Goal: Information Seeking & Learning: Learn about a topic

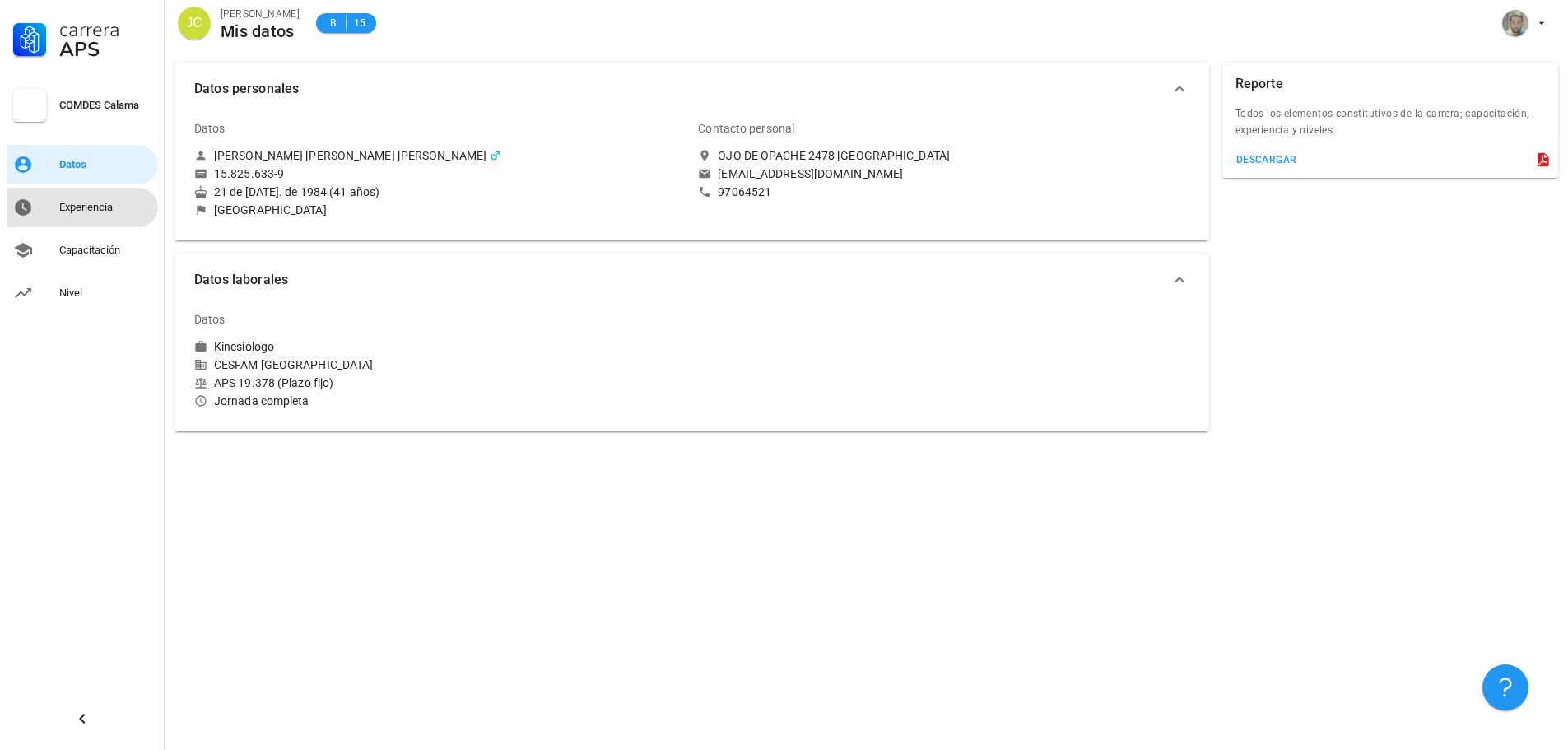
click at [99, 204] on div "Experiencia" at bounding box center [105, 208] width 92 height 14
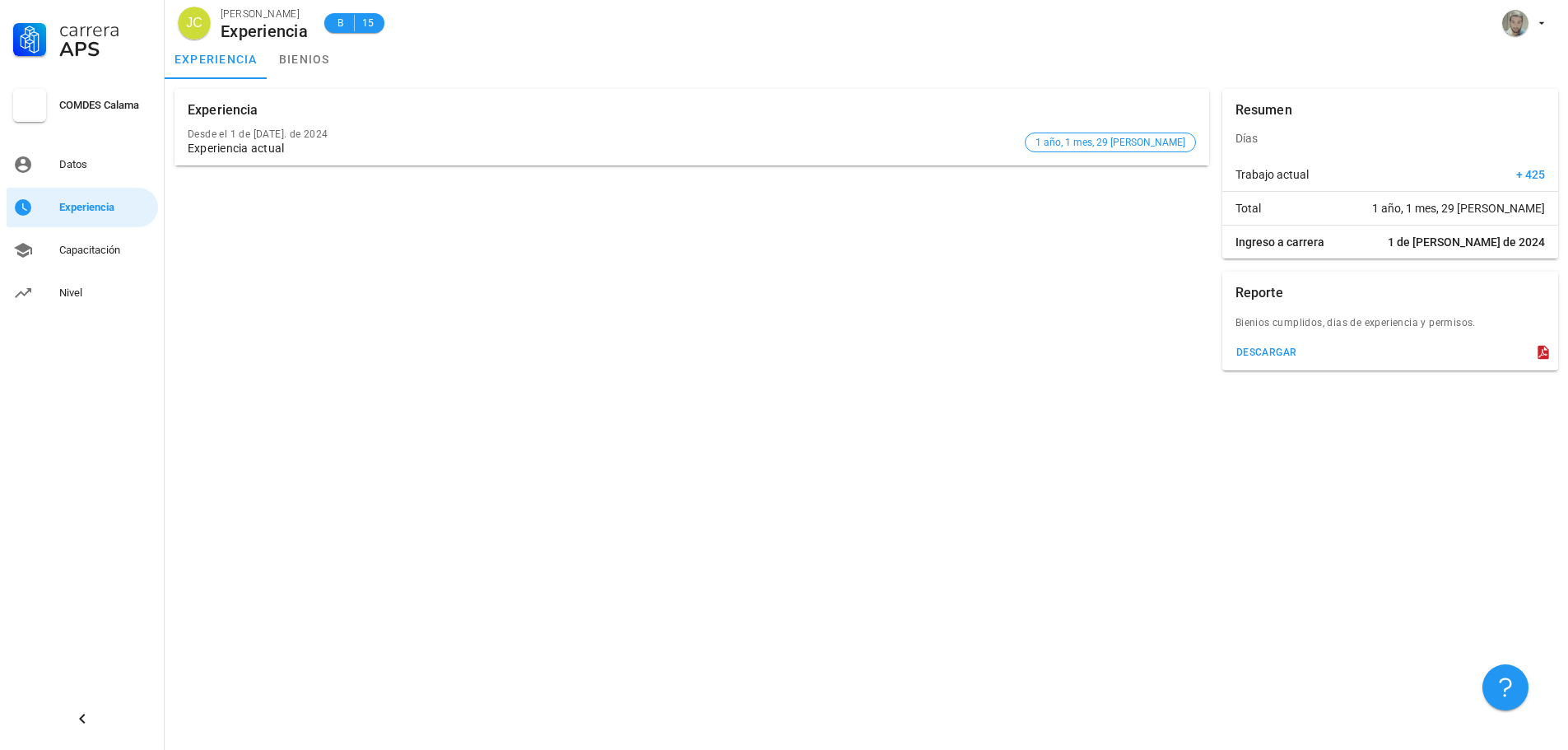
click at [320, 149] on div "Experiencia actual" at bounding box center [602, 149] width 831 height 14
click at [118, 243] on div "Capacitación" at bounding box center [105, 250] width 92 height 26
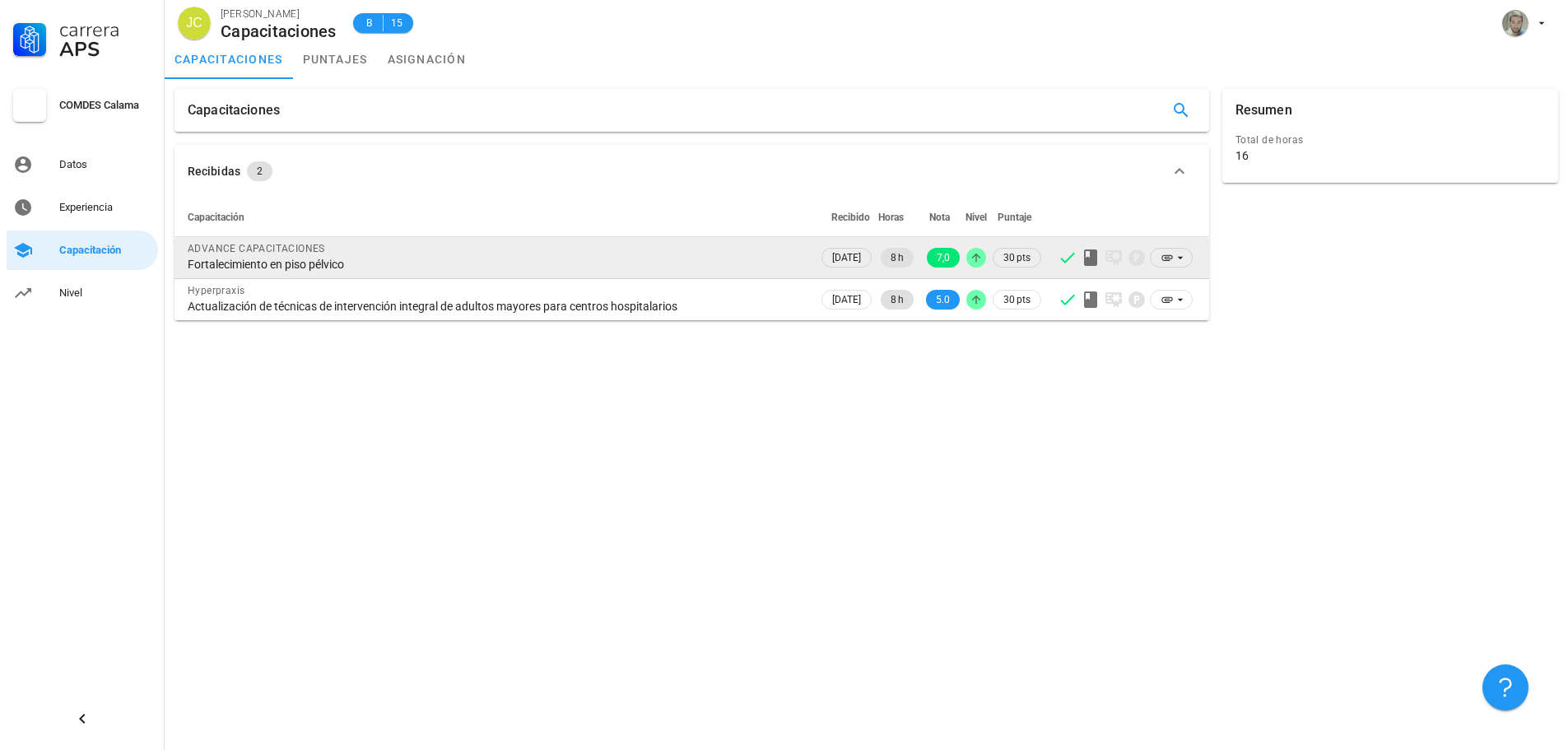
click at [302, 267] on div "Fortalecimiento en piso pélvico" at bounding box center [496, 263] width 618 height 15
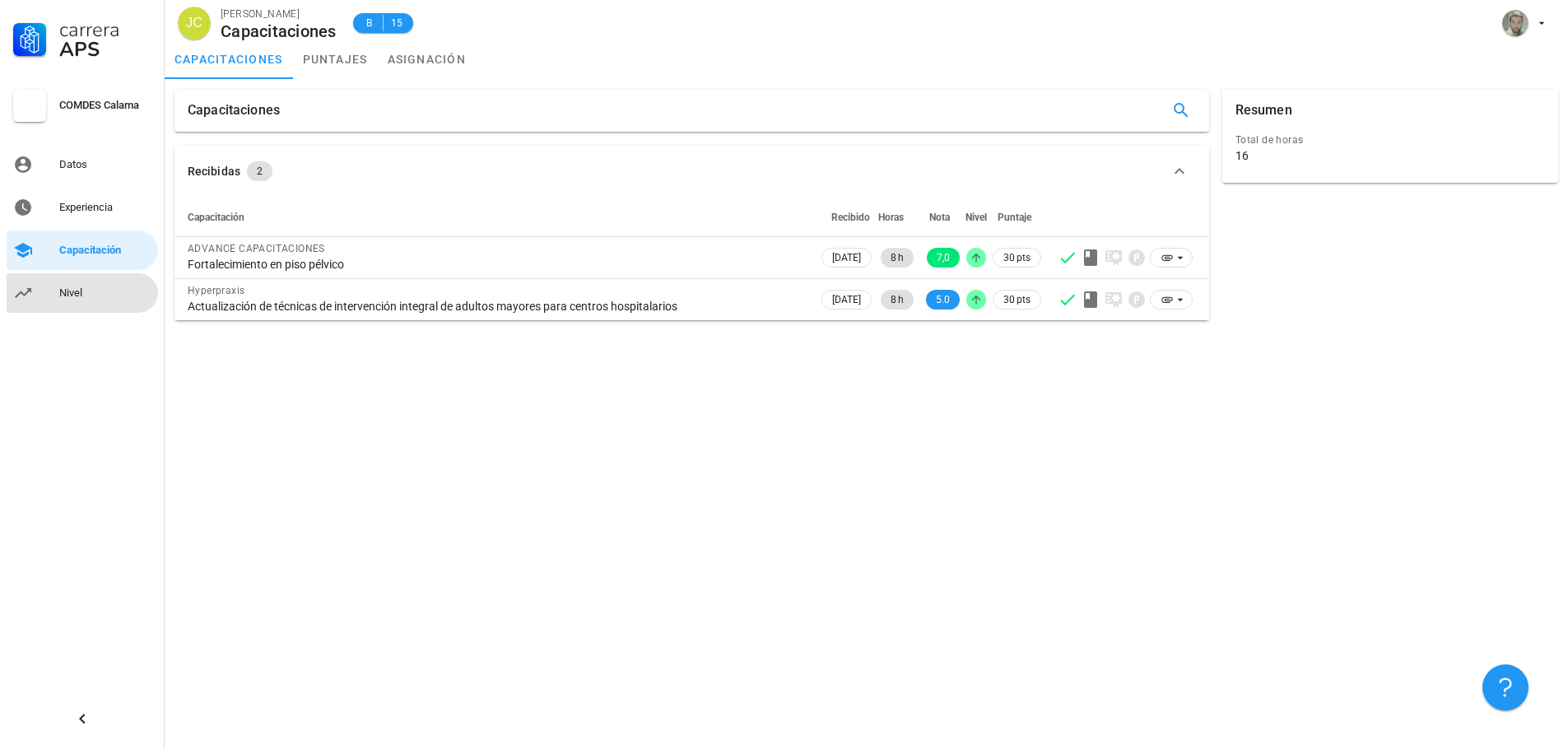
click at [85, 293] on div "Nivel" at bounding box center [105, 293] width 92 height 14
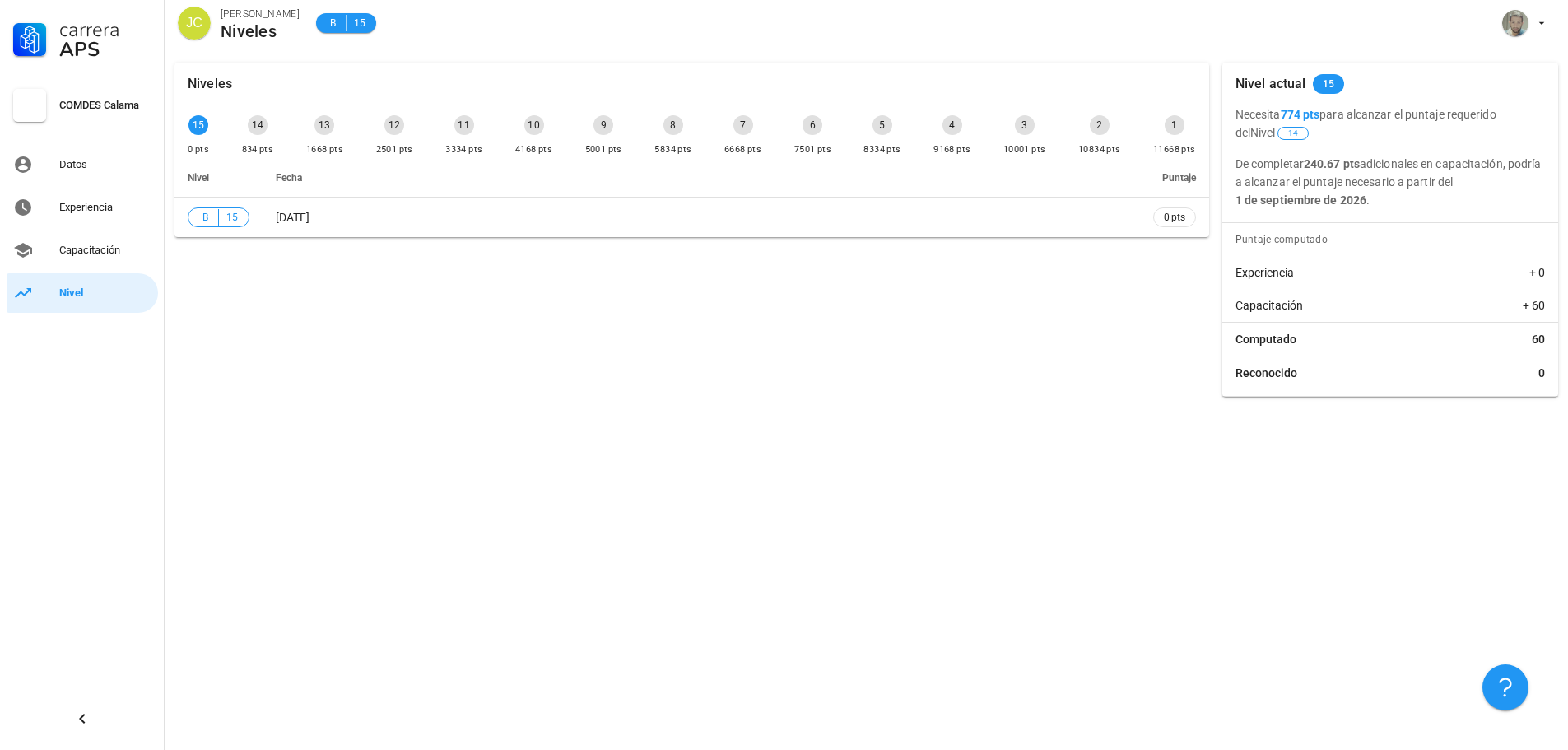
click at [324, 316] on div "Niveles 15 0 pts 14 834 pts 13 1668 pts 12 2501 pts 11 3334 pts 10 4168 pts 9 5…" at bounding box center [692, 230] width 1048 height 348
click at [61, 160] on div "Datos" at bounding box center [105, 165] width 92 height 14
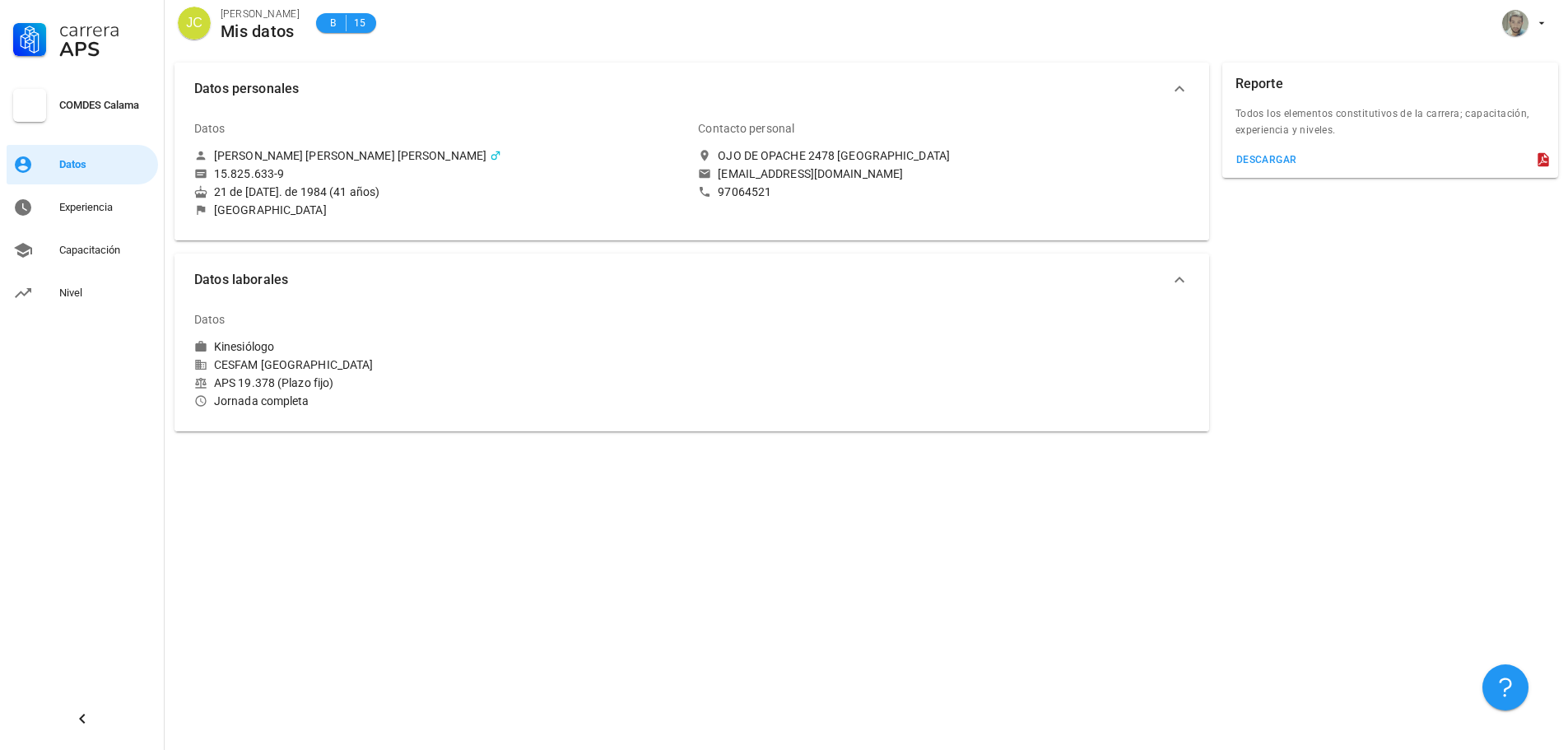
click at [95, 101] on div "COMDES Calama" at bounding box center [105, 106] width 92 height 14
click at [99, 195] on div "Experiencia" at bounding box center [105, 207] width 92 height 26
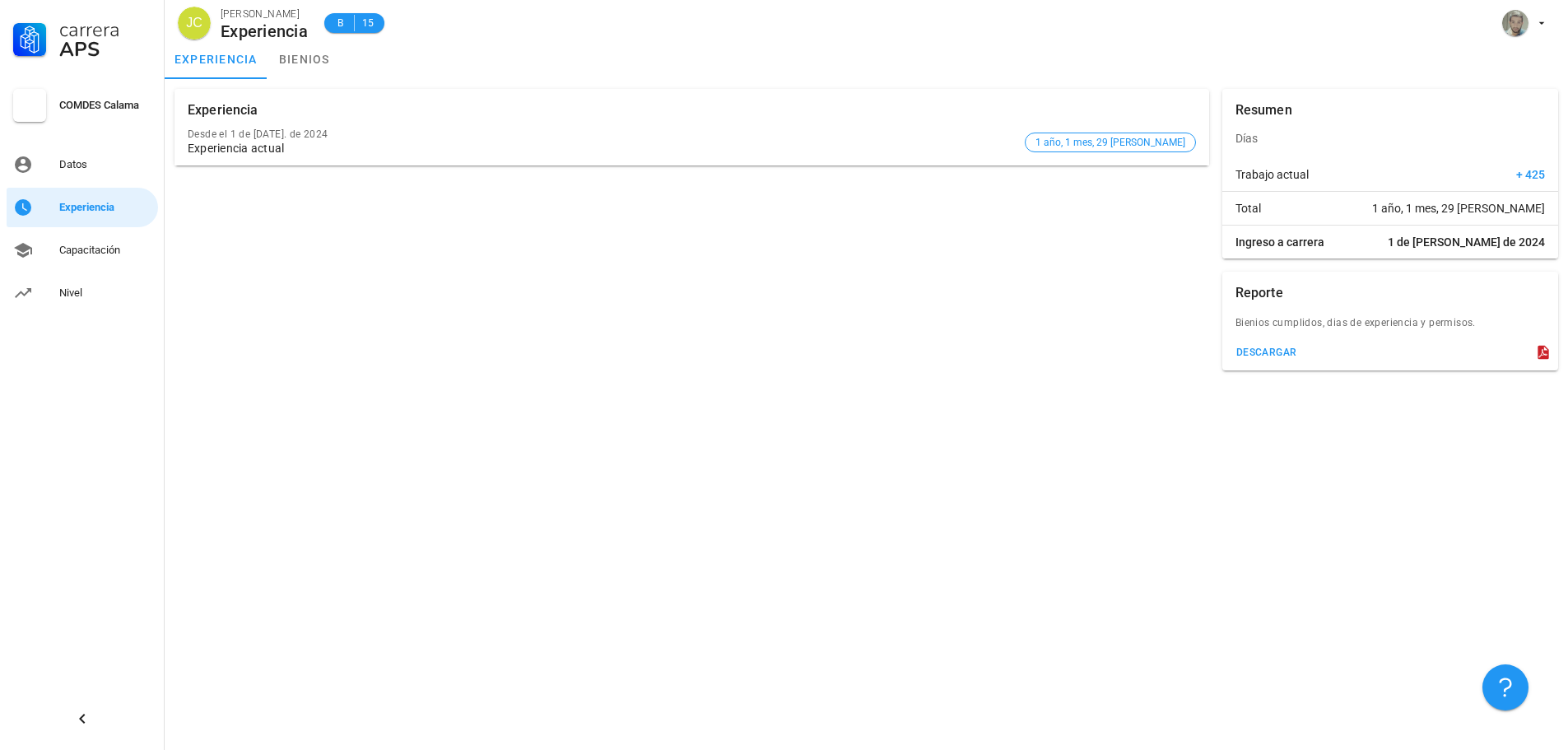
click at [115, 102] on div "COMDES Calama" at bounding box center [105, 106] width 92 height 14
click at [825, 151] on div "Experiencia actual" at bounding box center [602, 149] width 831 height 14
click at [886, 120] on div "Desde el 1 de [DATE]. de 2024 Experiencia actual" at bounding box center [602, 142] width 831 height 47
click at [65, 248] on div "Capacitación" at bounding box center [105, 251] width 92 height 14
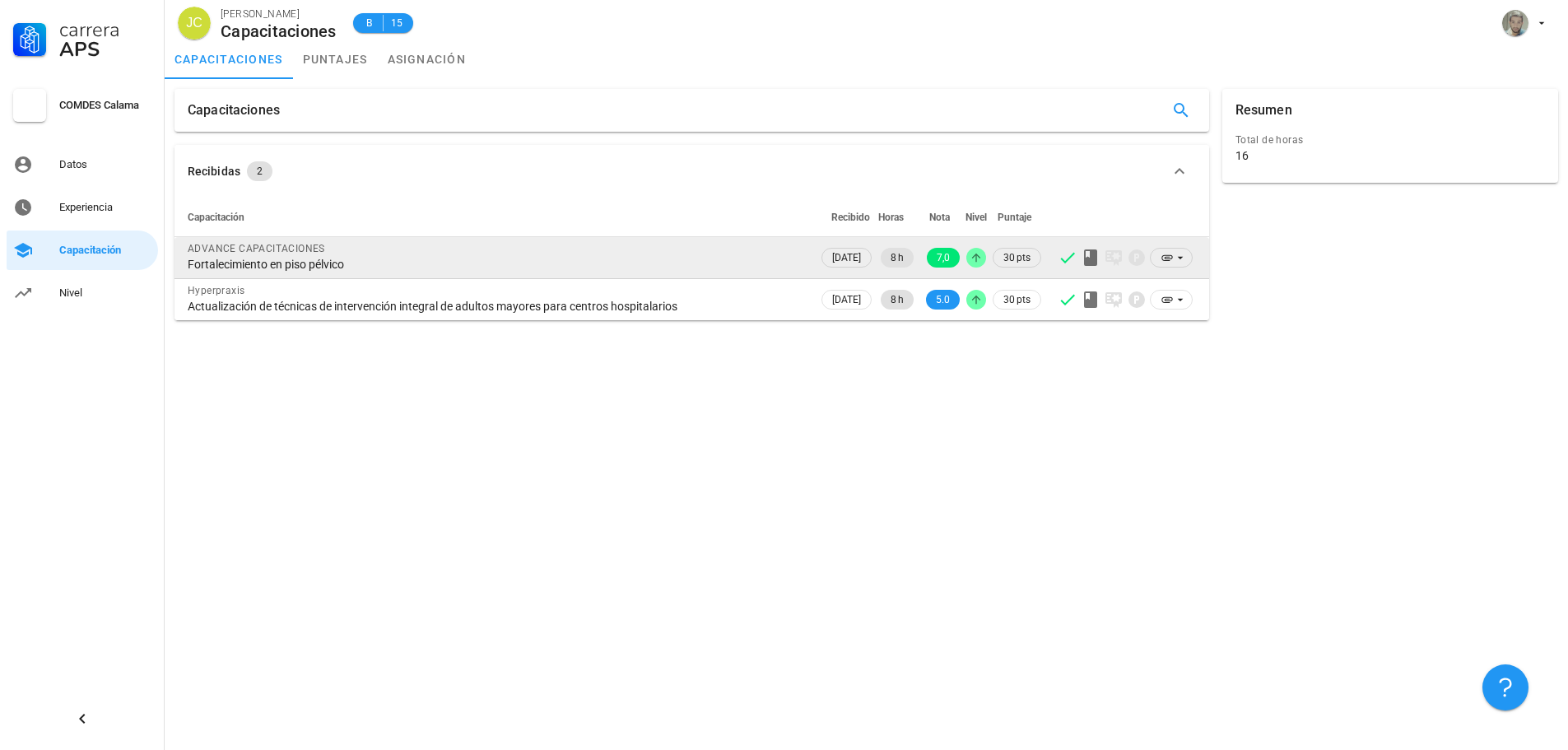
click at [305, 253] on span "ADVANCE CAPACITACIONES" at bounding box center [256, 249] width 138 height 12
click at [1092, 265] on icon at bounding box center [1091, 257] width 14 height 17
click at [1065, 265] on icon at bounding box center [1068, 257] width 19 height 19
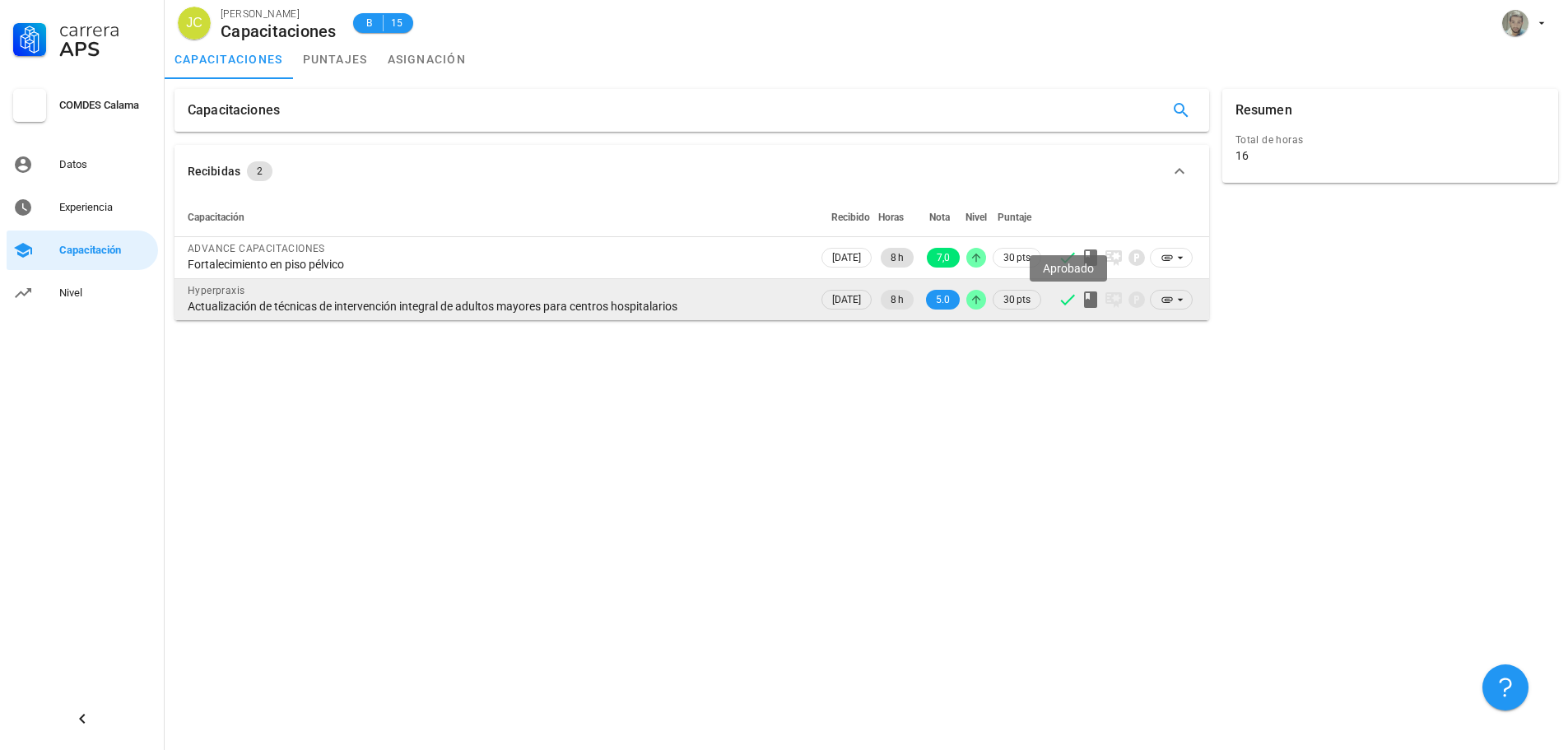
click at [1058, 298] on icon at bounding box center [1068, 299] width 19 height 19
click at [1095, 305] on icon at bounding box center [1091, 299] width 14 height 17
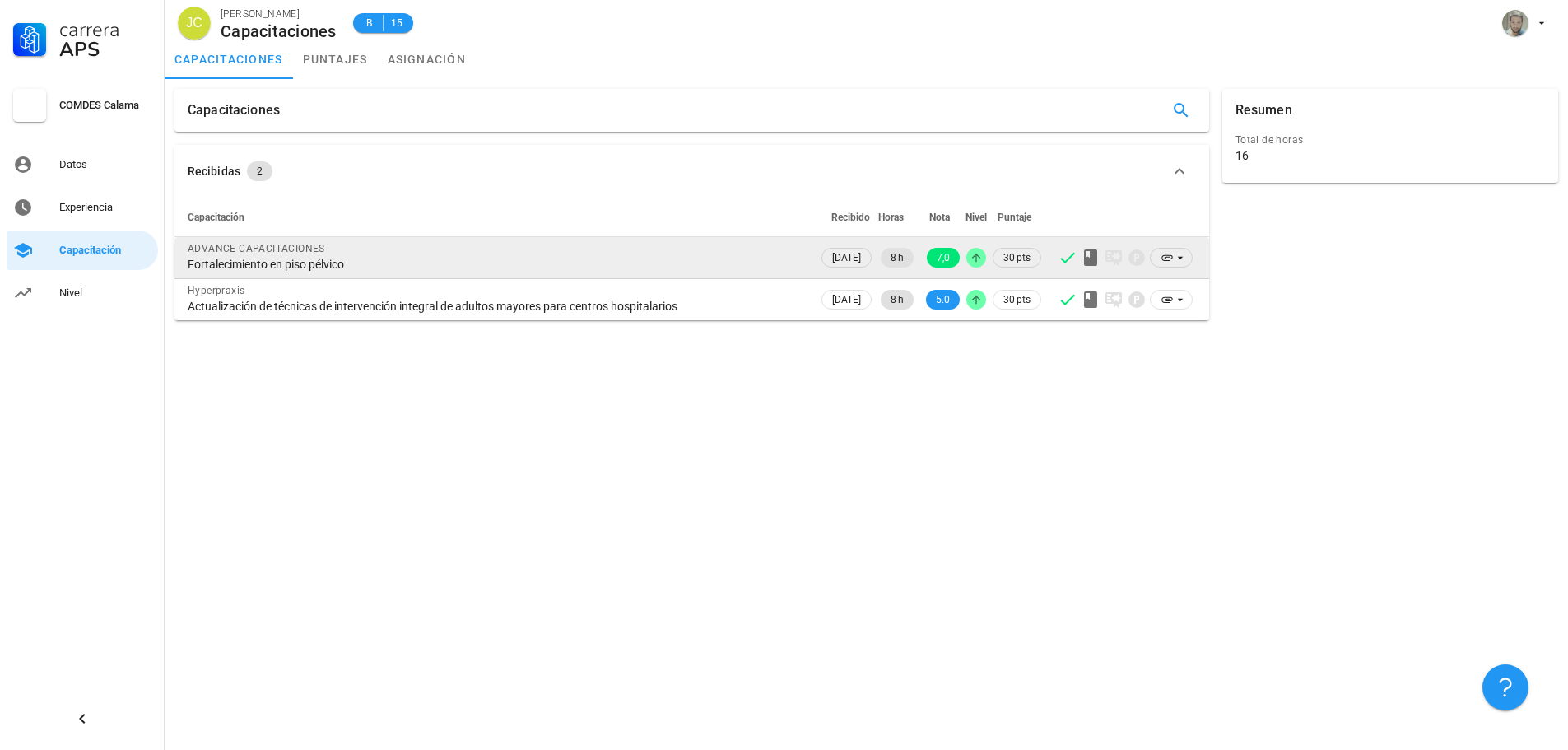
click at [1085, 264] on icon at bounding box center [1091, 257] width 14 height 17
click at [286, 267] on div "Fortalecimiento en piso pélvico" at bounding box center [496, 263] width 618 height 15
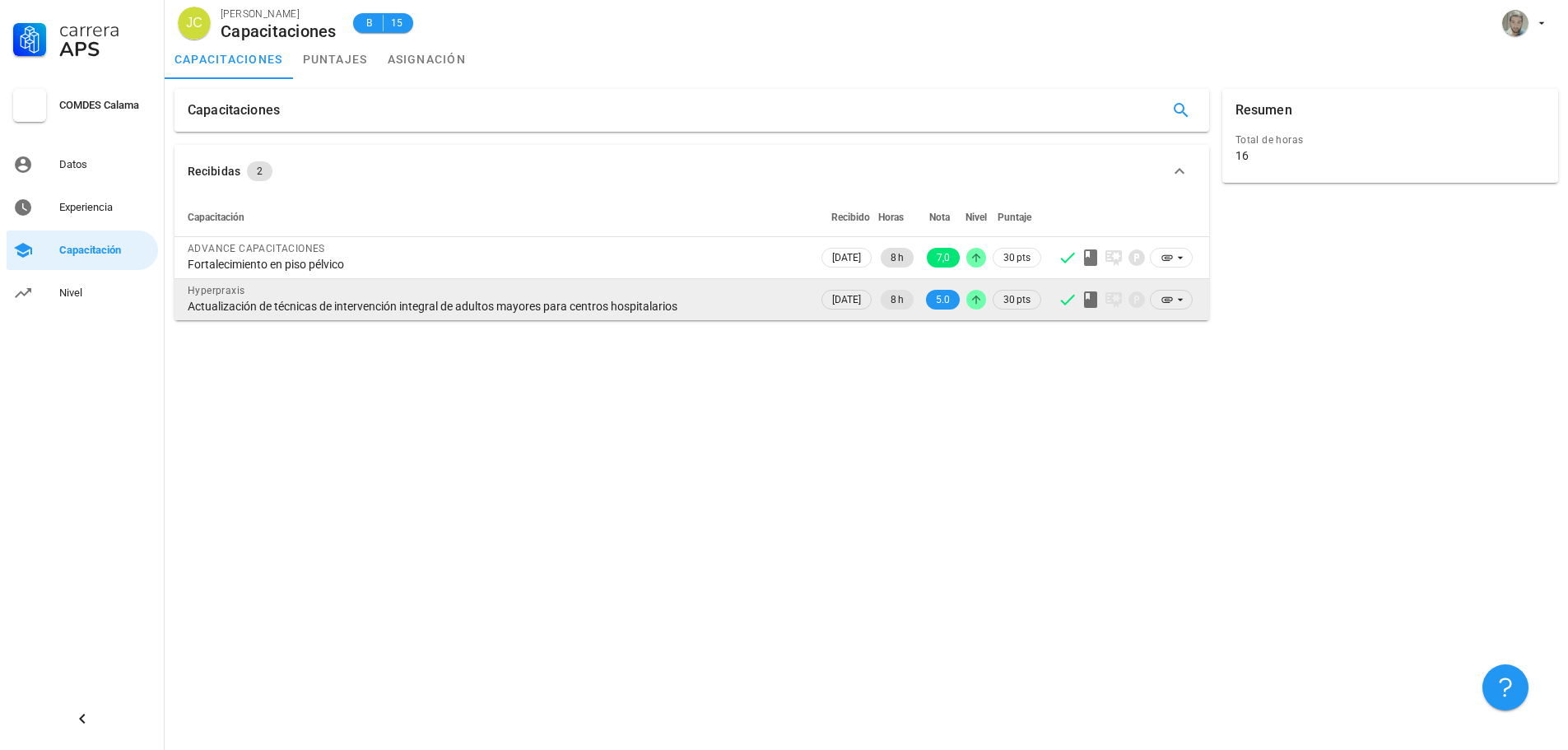
click at [263, 290] on div "Hyperpraxis" at bounding box center [496, 290] width 618 height 17
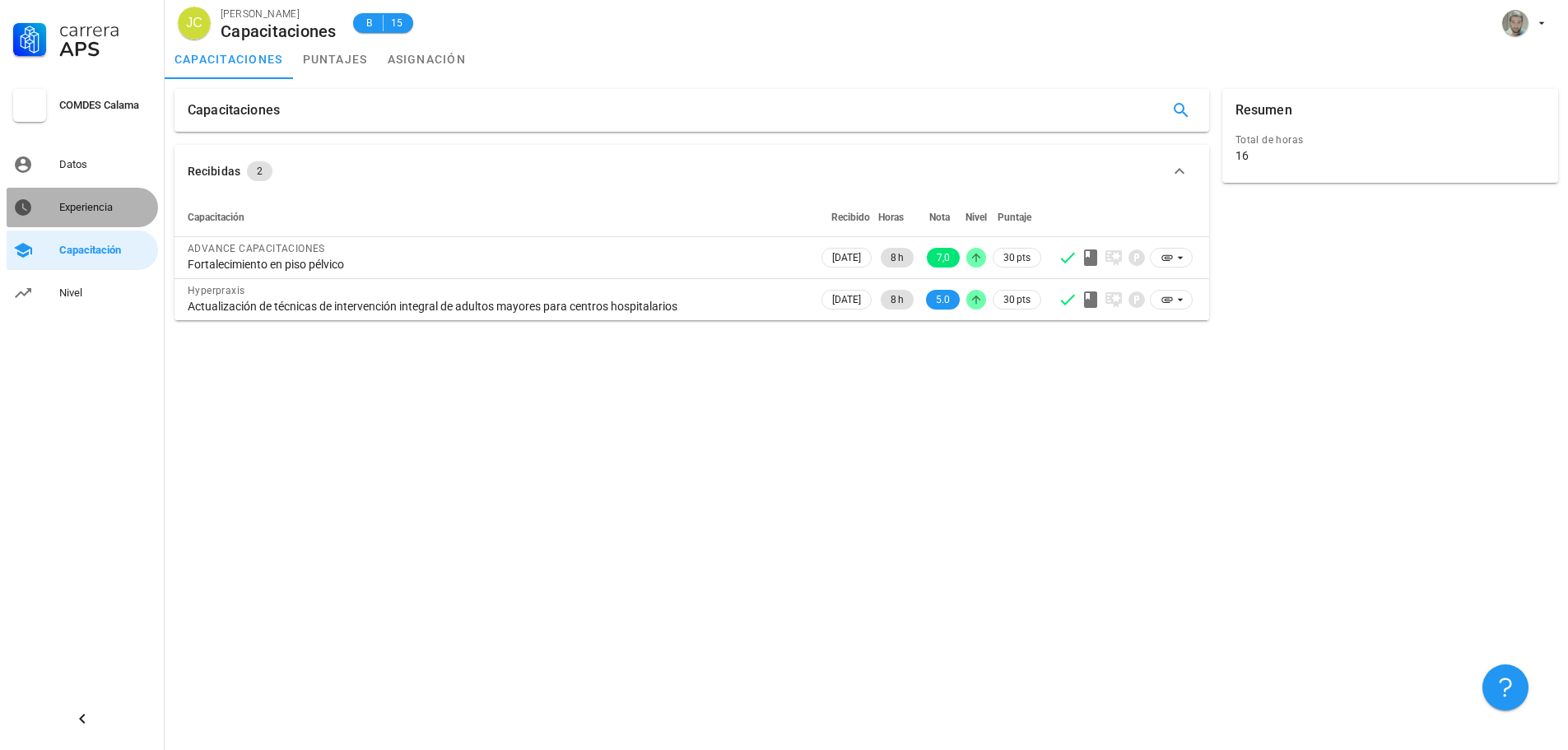
click at [100, 207] on div "Experiencia" at bounding box center [105, 208] width 92 height 14
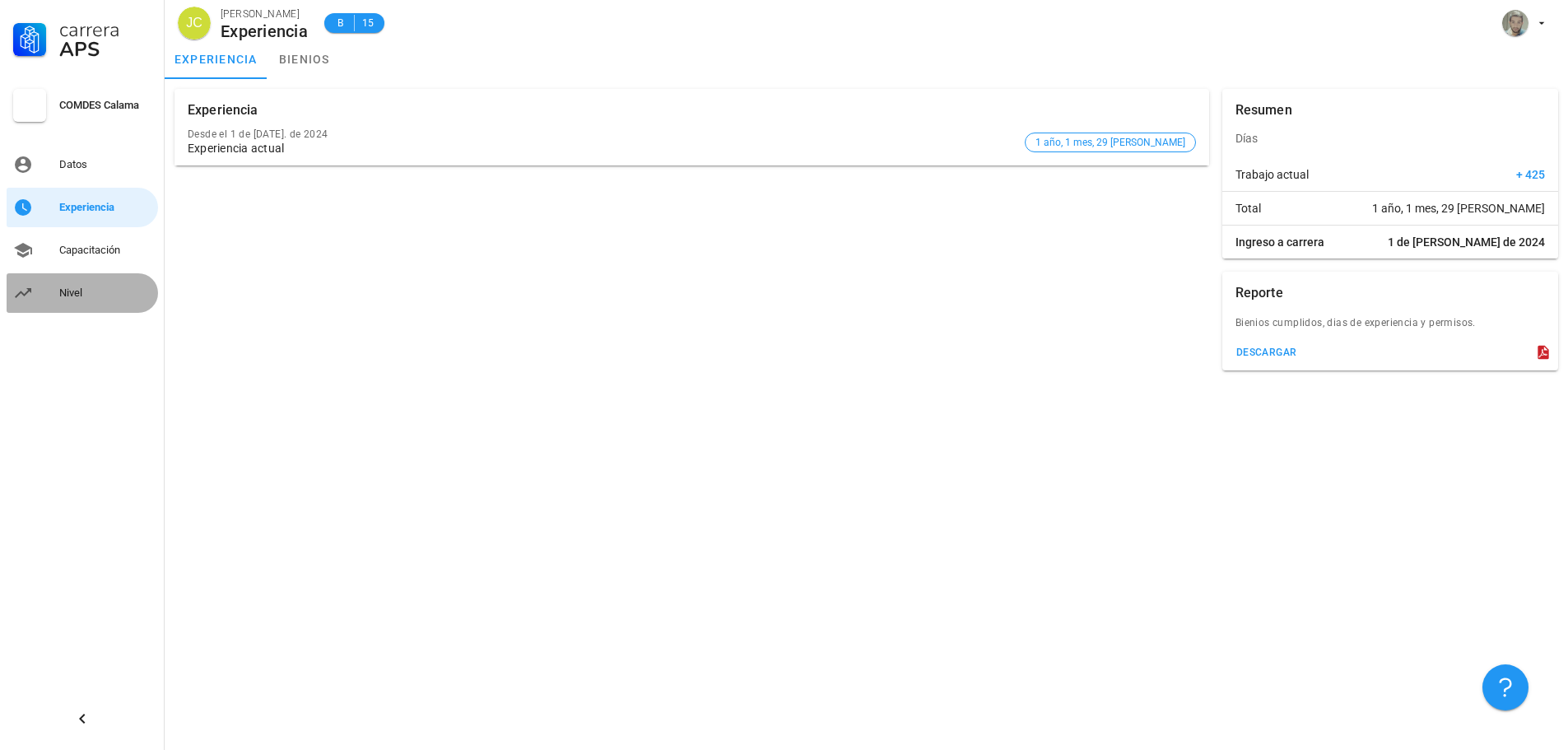
click at [78, 276] on link "Nivel" at bounding box center [83, 292] width 152 height 40
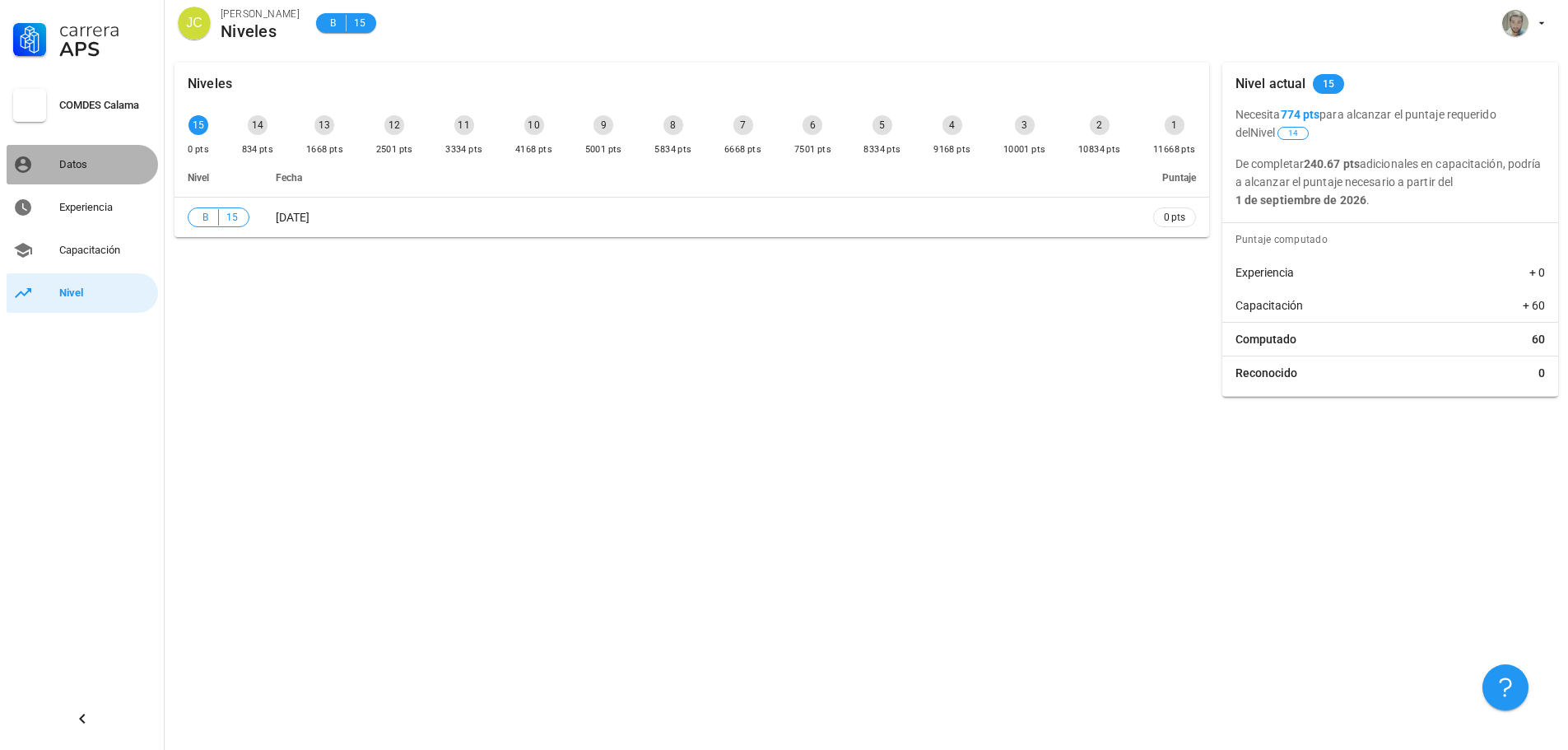
click at [78, 159] on div "Datos" at bounding box center [105, 165] width 92 height 14
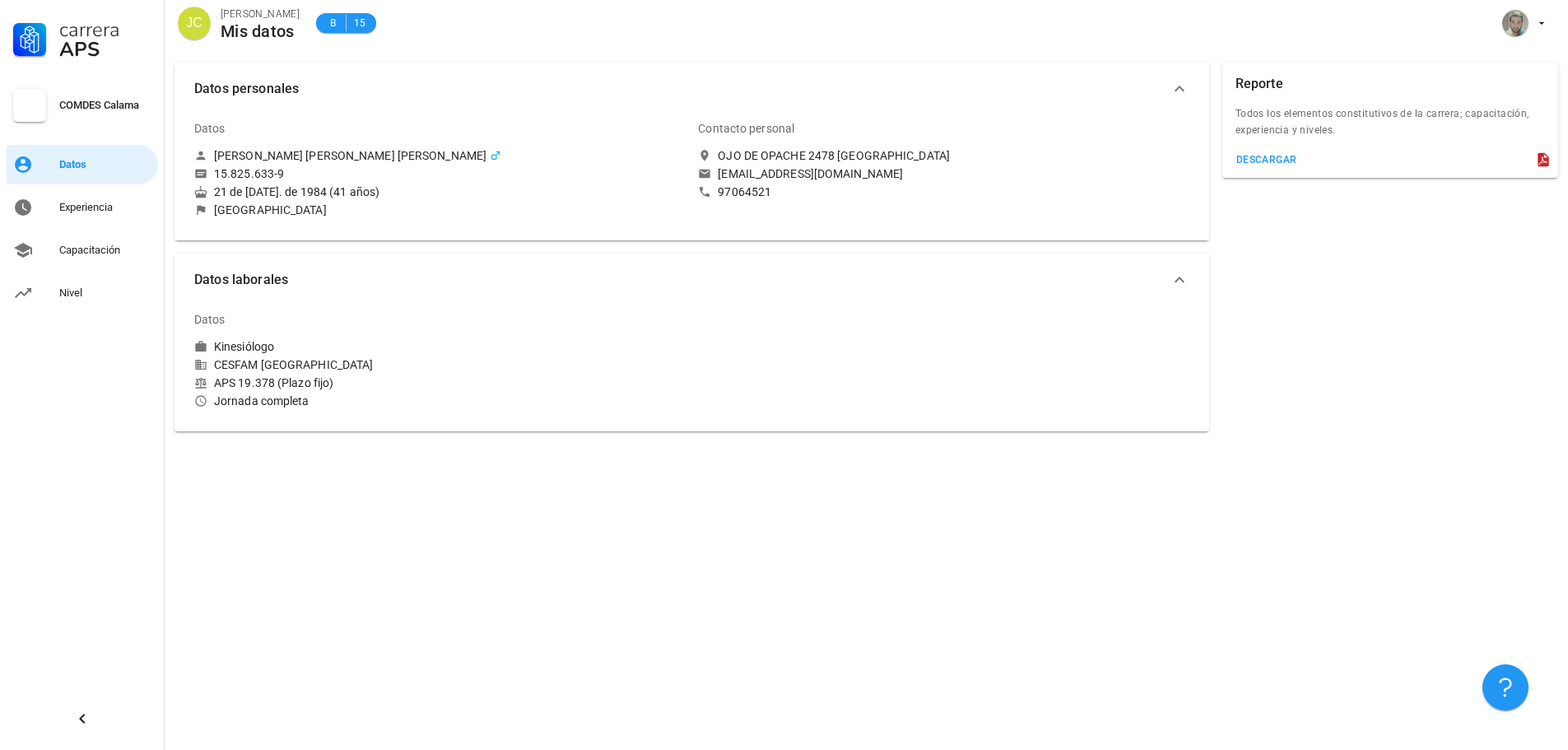
click at [236, 178] on div "15.825.633-9" at bounding box center [249, 173] width 70 height 15
drag, startPoint x: 252, startPoint y: 187, endPoint x: 308, endPoint y: 191, distance: 56.1
click at [308, 191] on div "21 de [DATE]. de 1984 (41 años)" at bounding box center [439, 191] width 491 height 15
click at [118, 216] on div "Experiencia" at bounding box center [105, 207] width 92 height 26
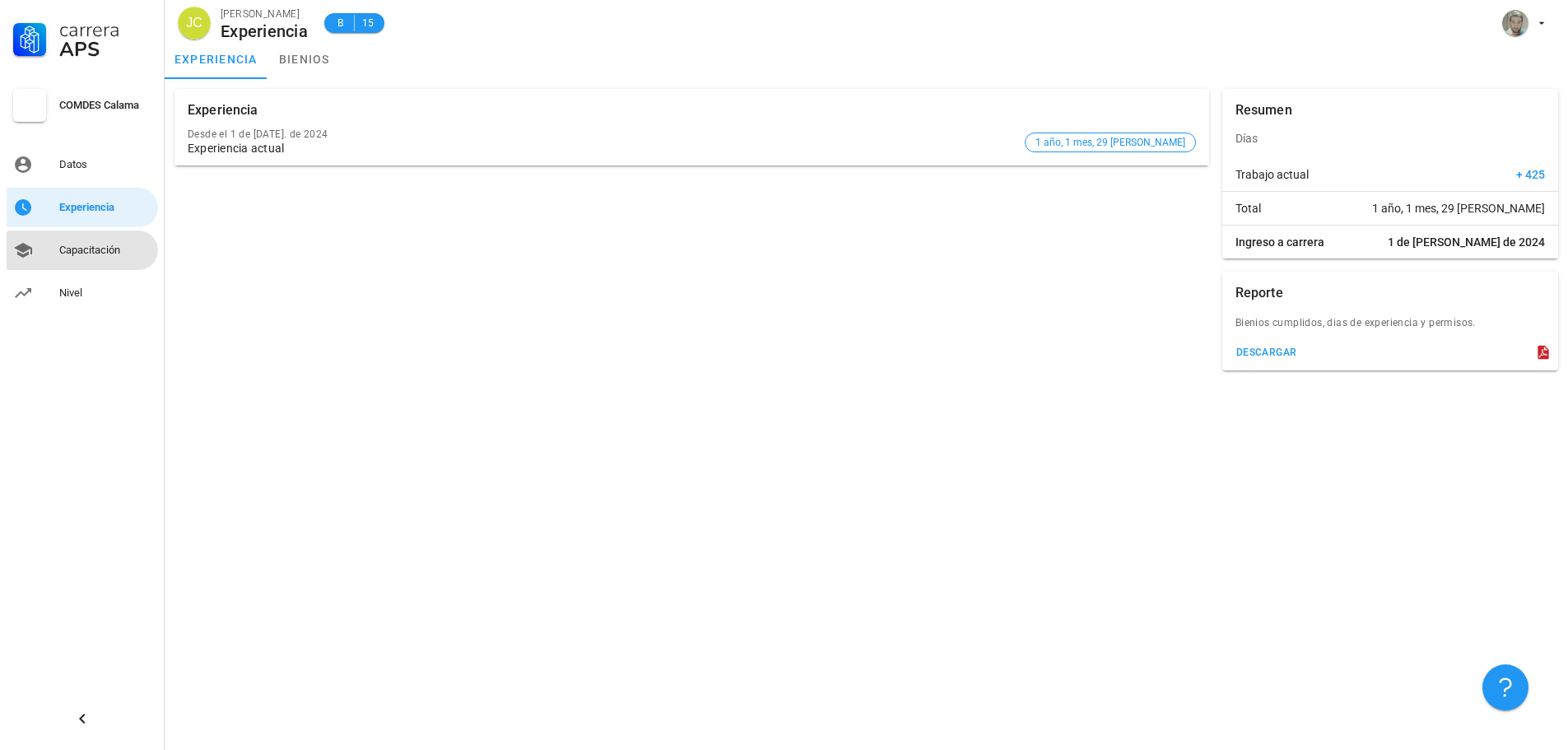
click at [99, 249] on div "Capacitación" at bounding box center [105, 251] width 92 height 14
